Goal: Task Accomplishment & Management: Manage account settings

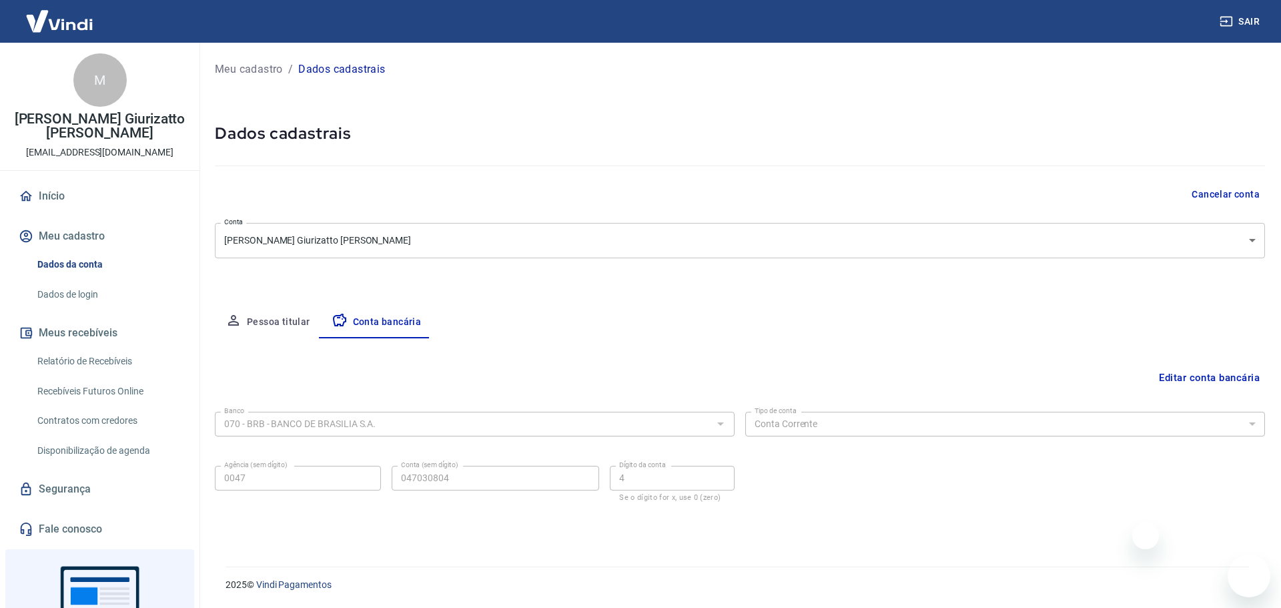
select select "1"
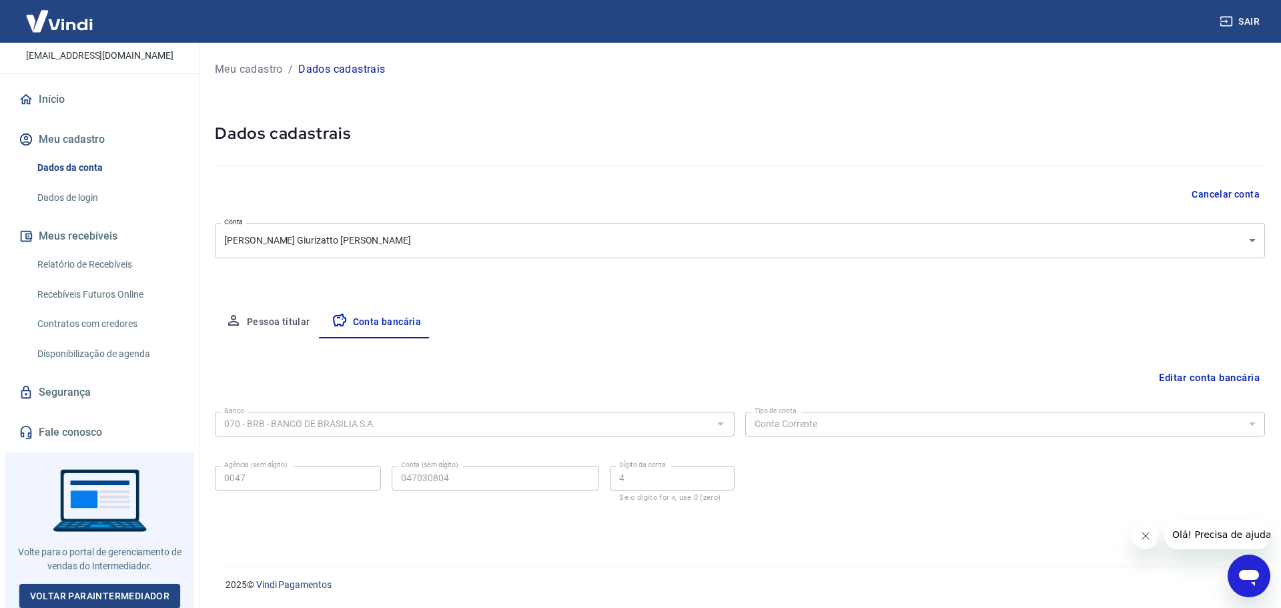
scroll to position [97, 0]
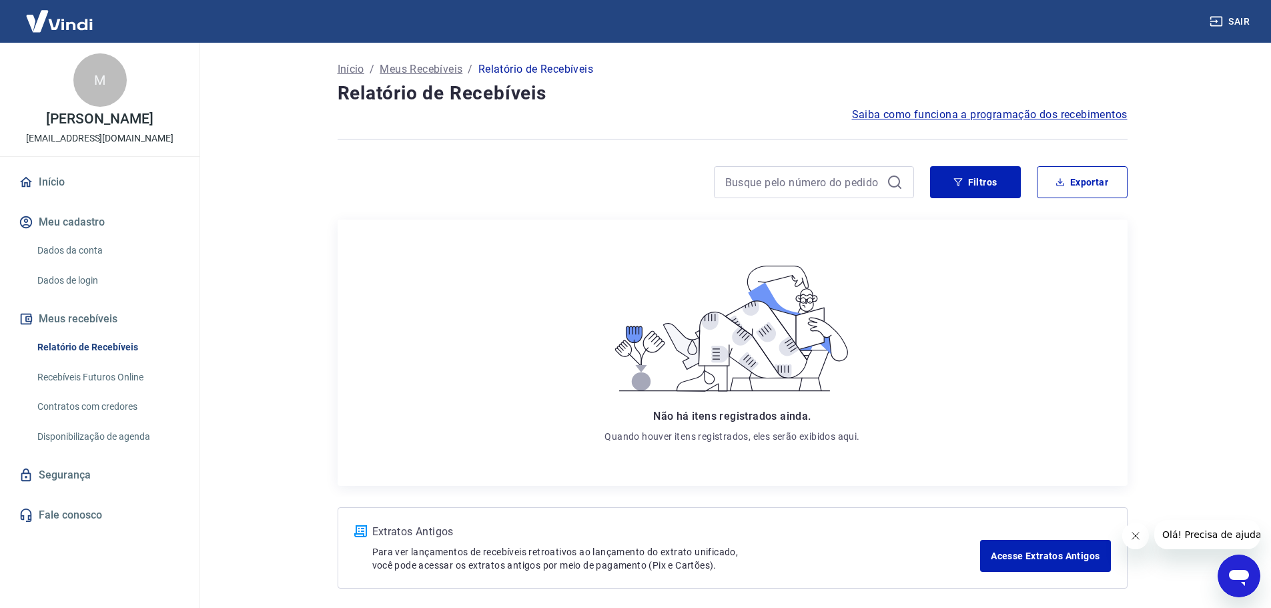
click at [100, 77] on div "M" at bounding box center [99, 79] width 53 height 53
click at [71, 30] on img at bounding box center [59, 21] width 87 height 41
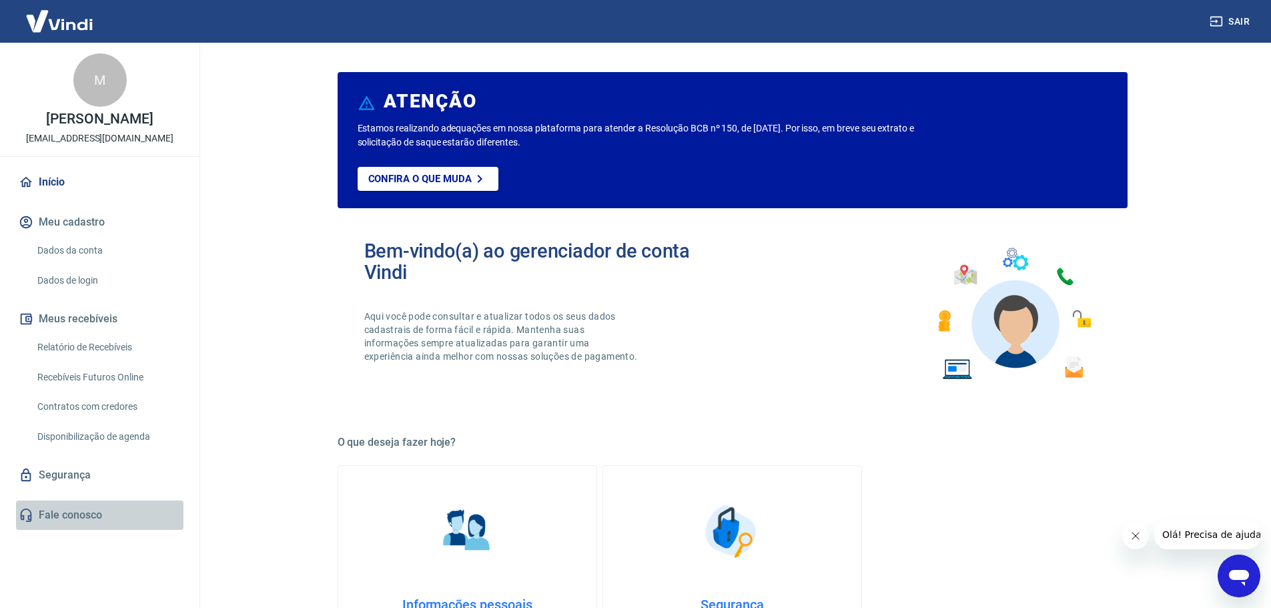
click at [71, 513] on link "Fale conosco" at bounding box center [99, 514] width 167 height 29
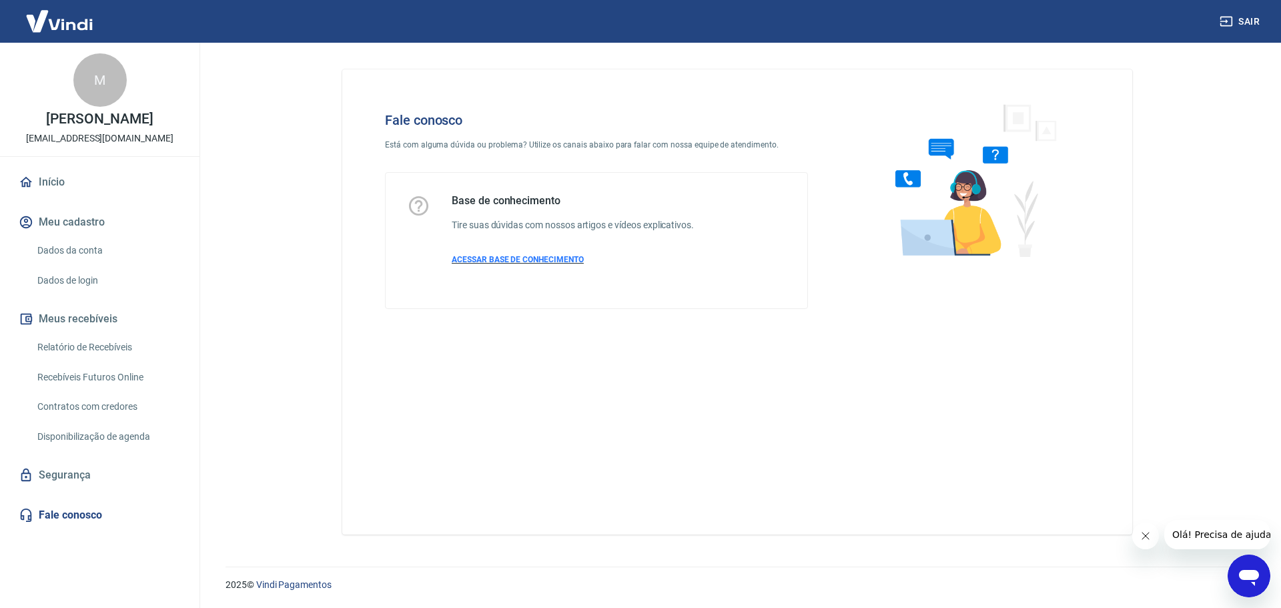
click at [551, 256] on span "ACESSAR BASE DE CONHECIMENTO" at bounding box center [518, 259] width 132 height 9
click at [943, 220] on img at bounding box center [970, 180] width 203 height 178
click at [57, 24] on img at bounding box center [59, 21] width 87 height 41
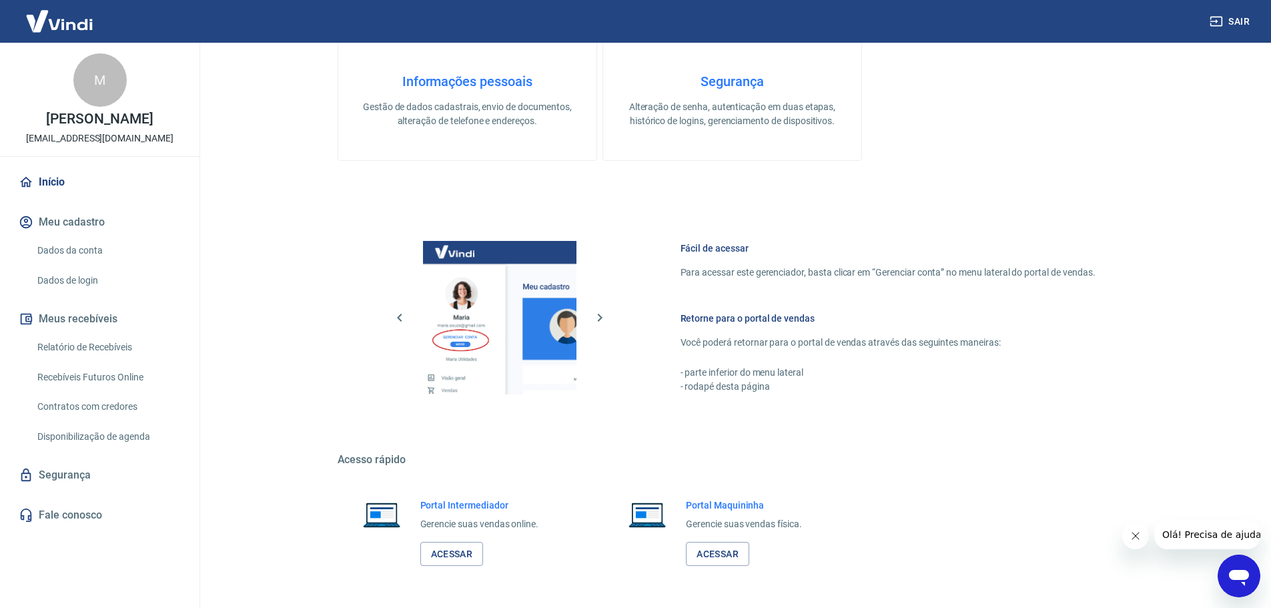
scroll to position [570, 0]
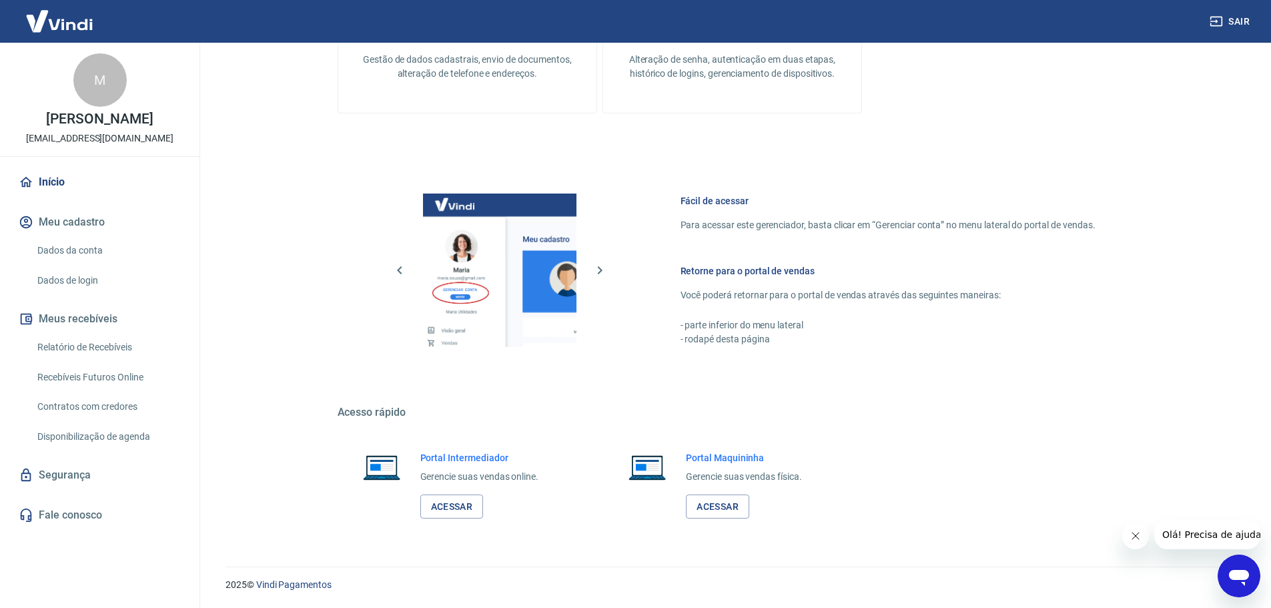
click at [85, 251] on link "Dados da conta" at bounding box center [107, 250] width 151 height 27
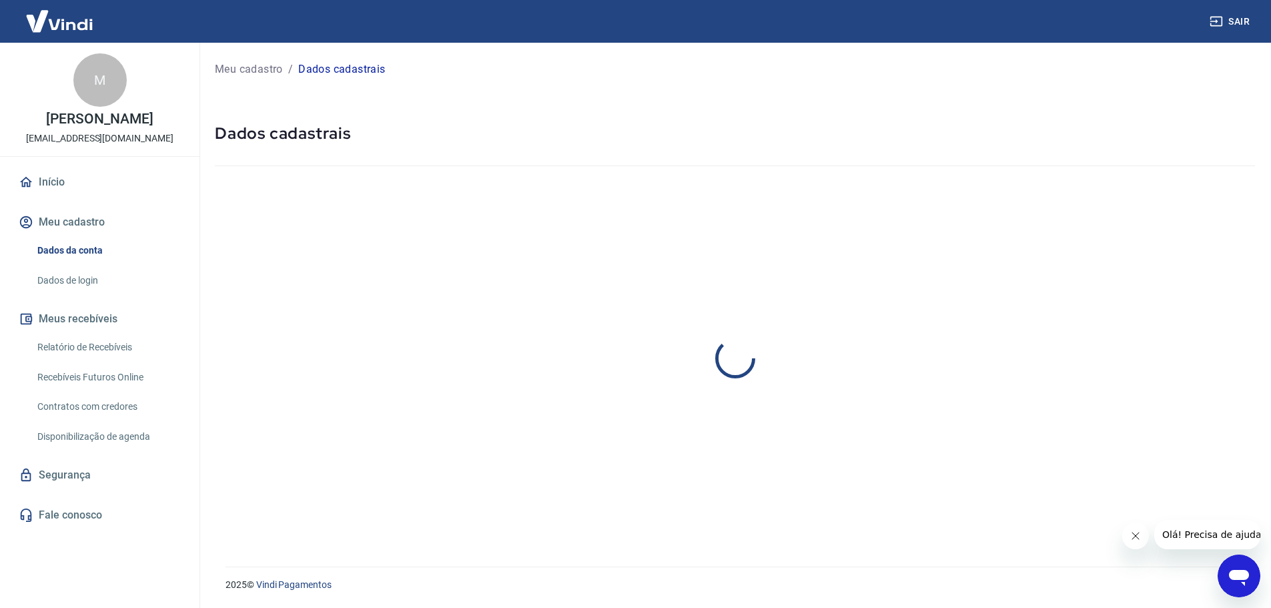
select select "DF"
select select "business"
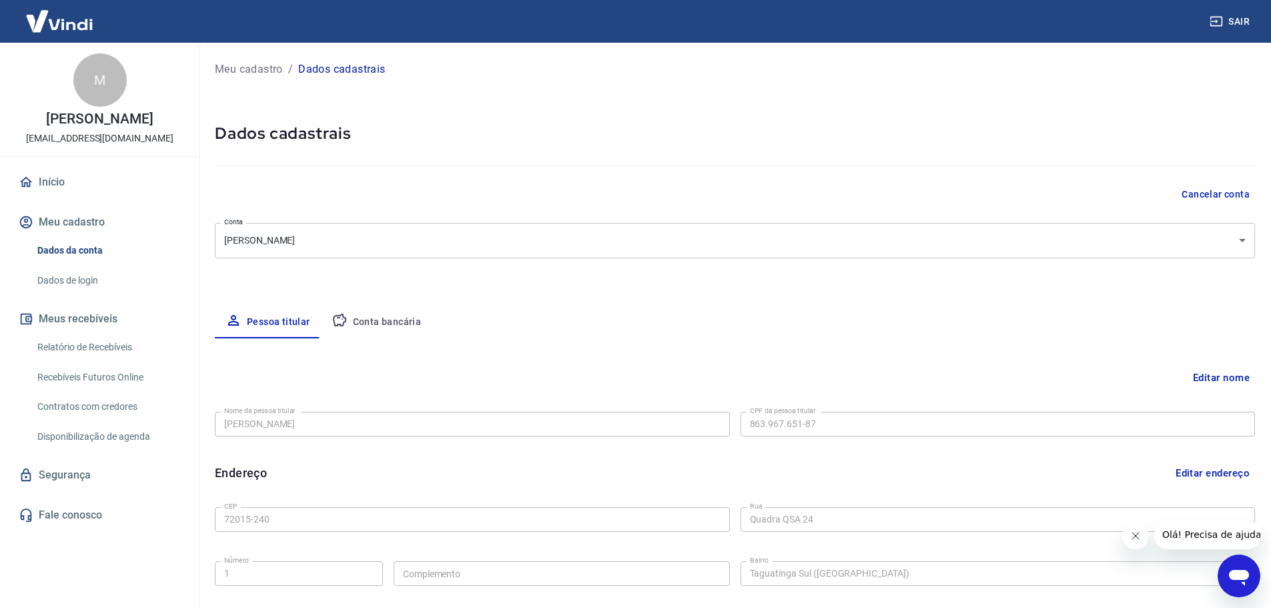
click at [391, 321] on button "Conta bancária" at bounding box center [376, 322] width 111 height 32
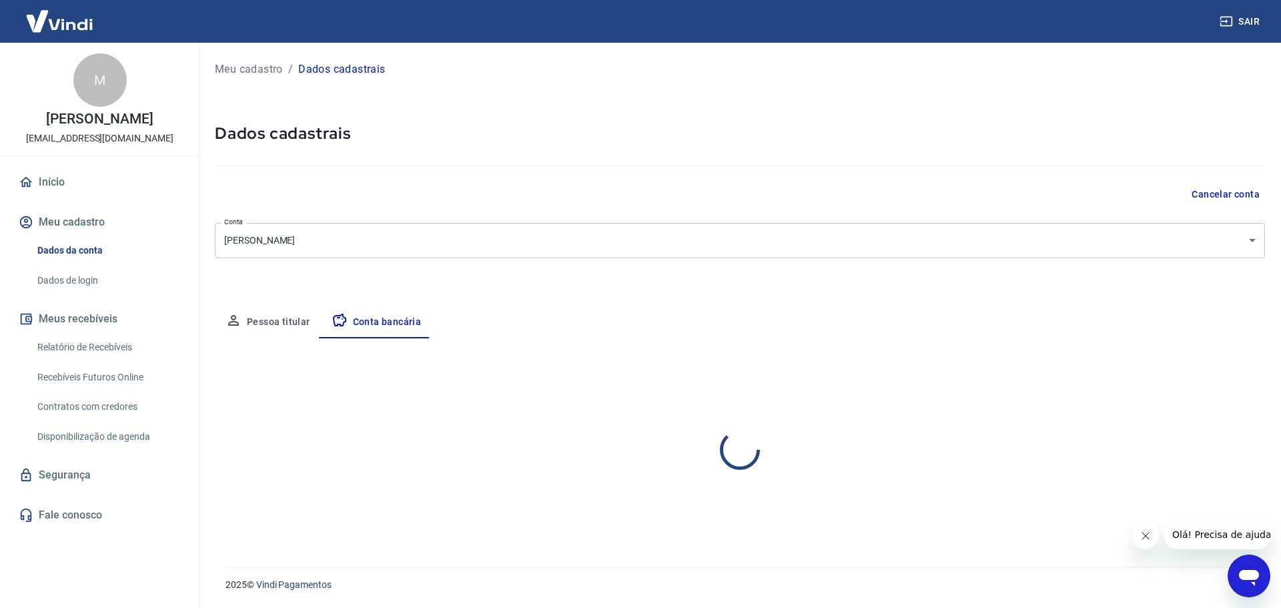
select select "1"
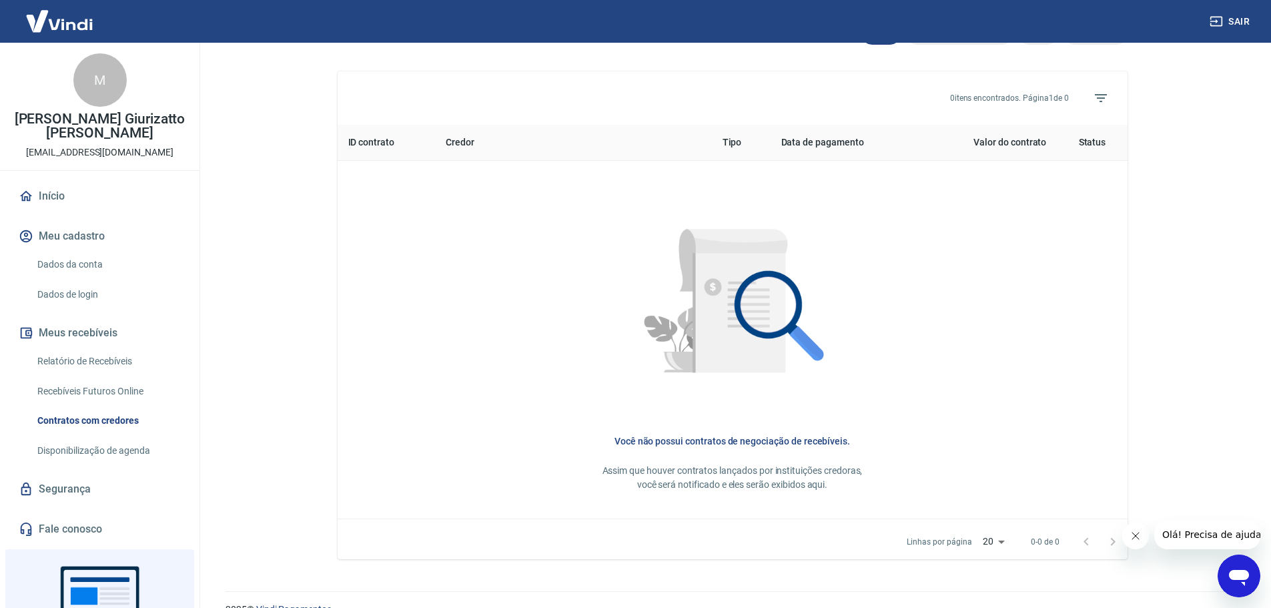
scroll to position [467, 0]
click at [124, 355] on link "Relatório de Recebíveis" at bounding box center [107, 361] width 151 height 27
